Goal: Task Accomplishment & Management: Manage account settings

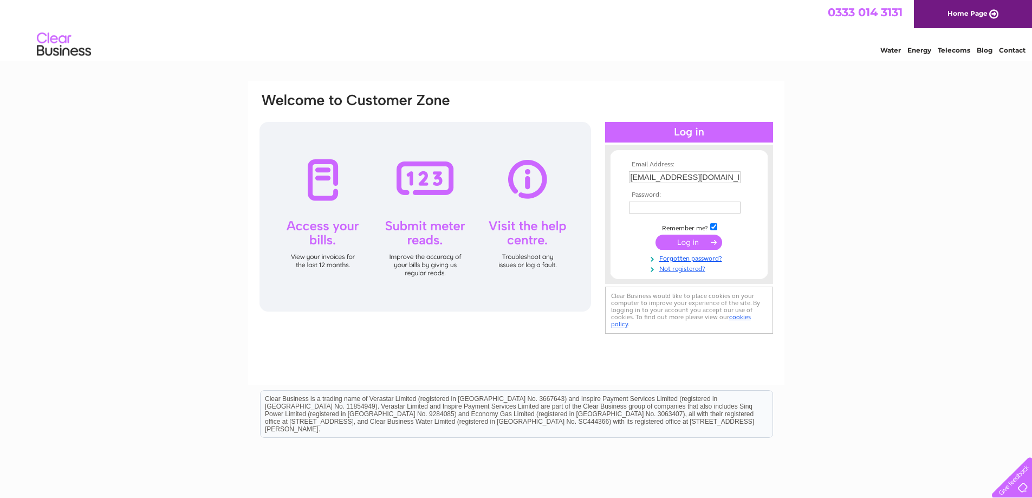
click at [678, 244] on input "submit" at bounding box center [688, 242] width 67 height 15
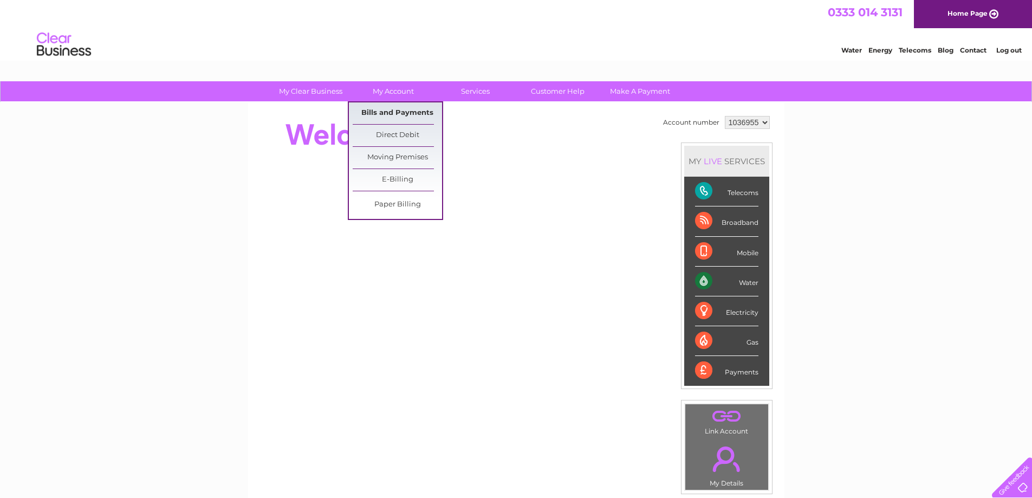
click at [388, 112] on link "Bills and Payments" at bounding box center [397, 113] width 89 height 22
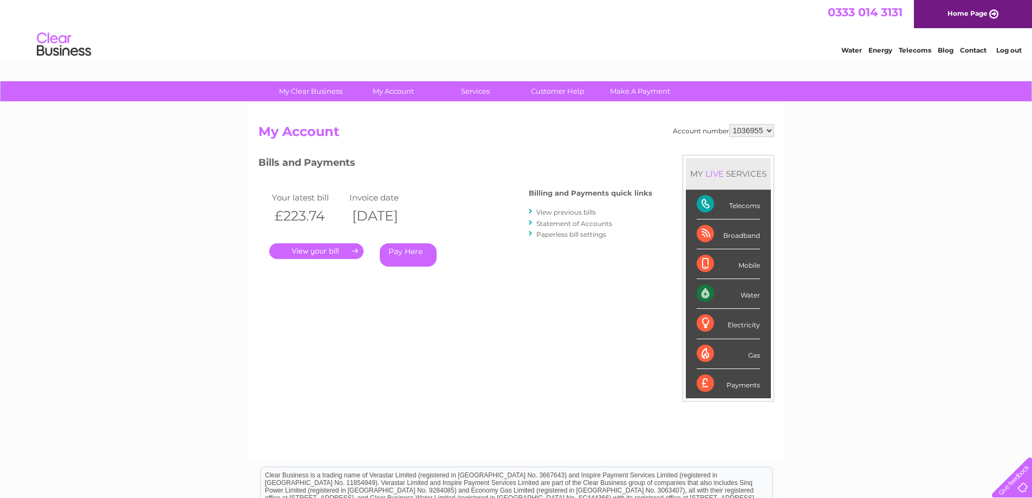
click at [335, 254] on link "." at bounding box center [316, 251] width 94 height 16
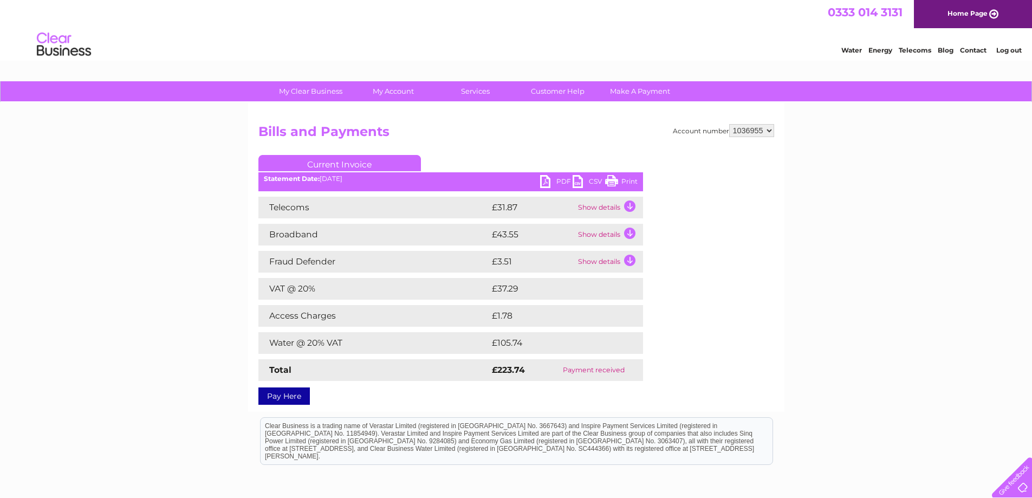
click at [548, 178] on link "PDF" at bounding box center [556, 183] width 32 height 16
